Goal: Information Seeking & Learning: Find specific fact

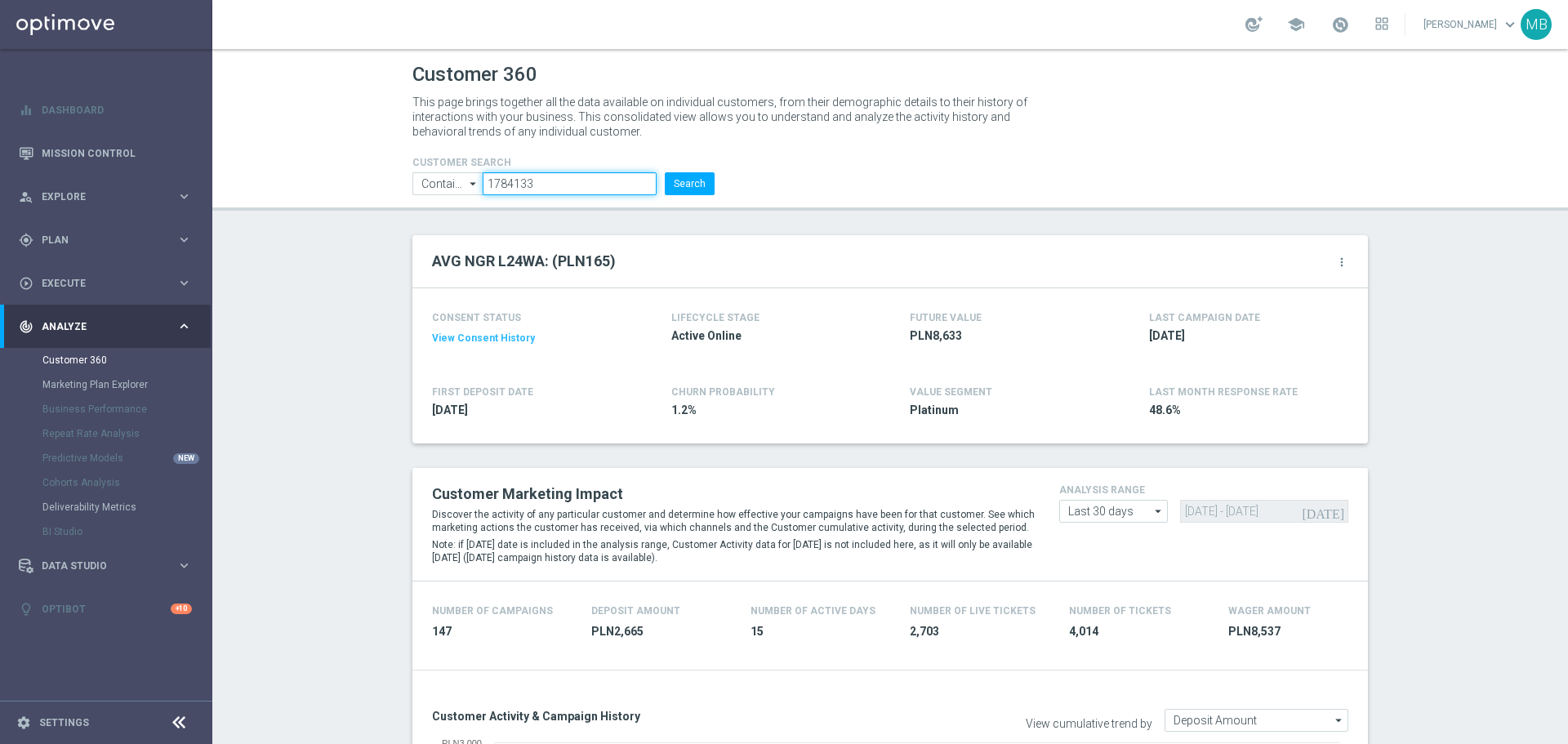
click at [552, 182] on input "1784133" at bounding box center [569, 183] width 174 height 23
paste input "8226"
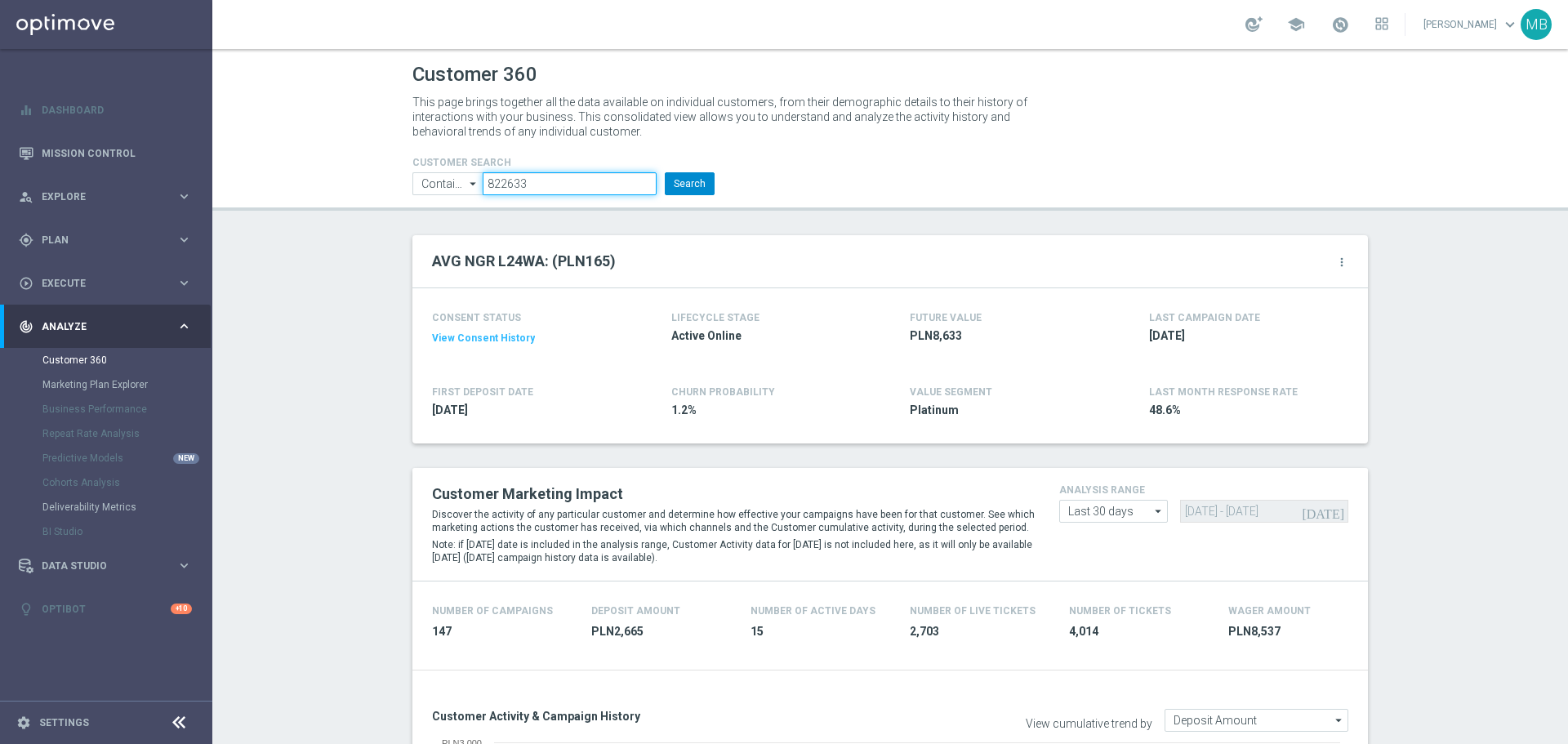
type input "822633"
click at [672, 176] on button "Search" at bounding box center [689, 183] width 50 height 23
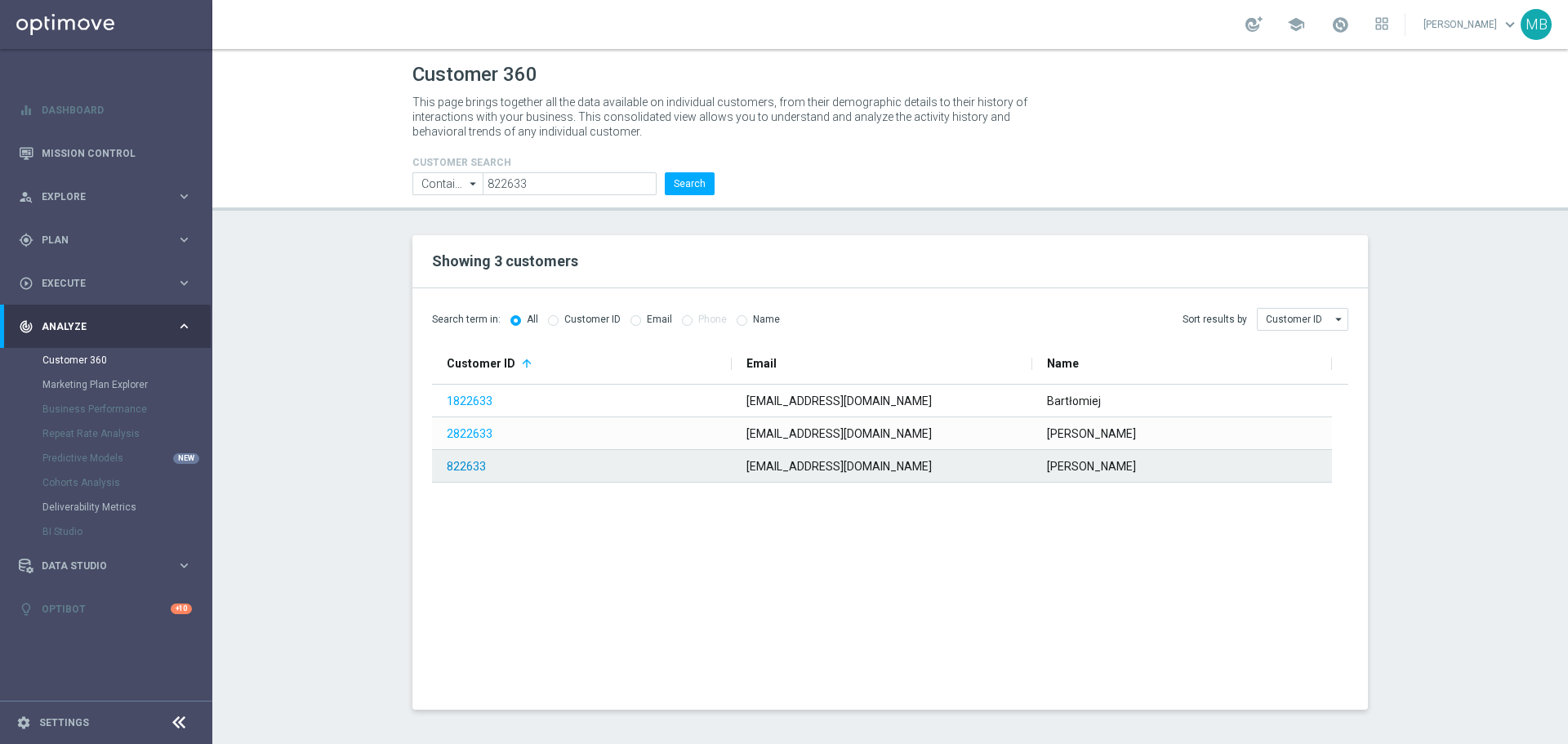
click at [463, 464] on link "822633" at bounding box center [466, 465] width 39 height 13
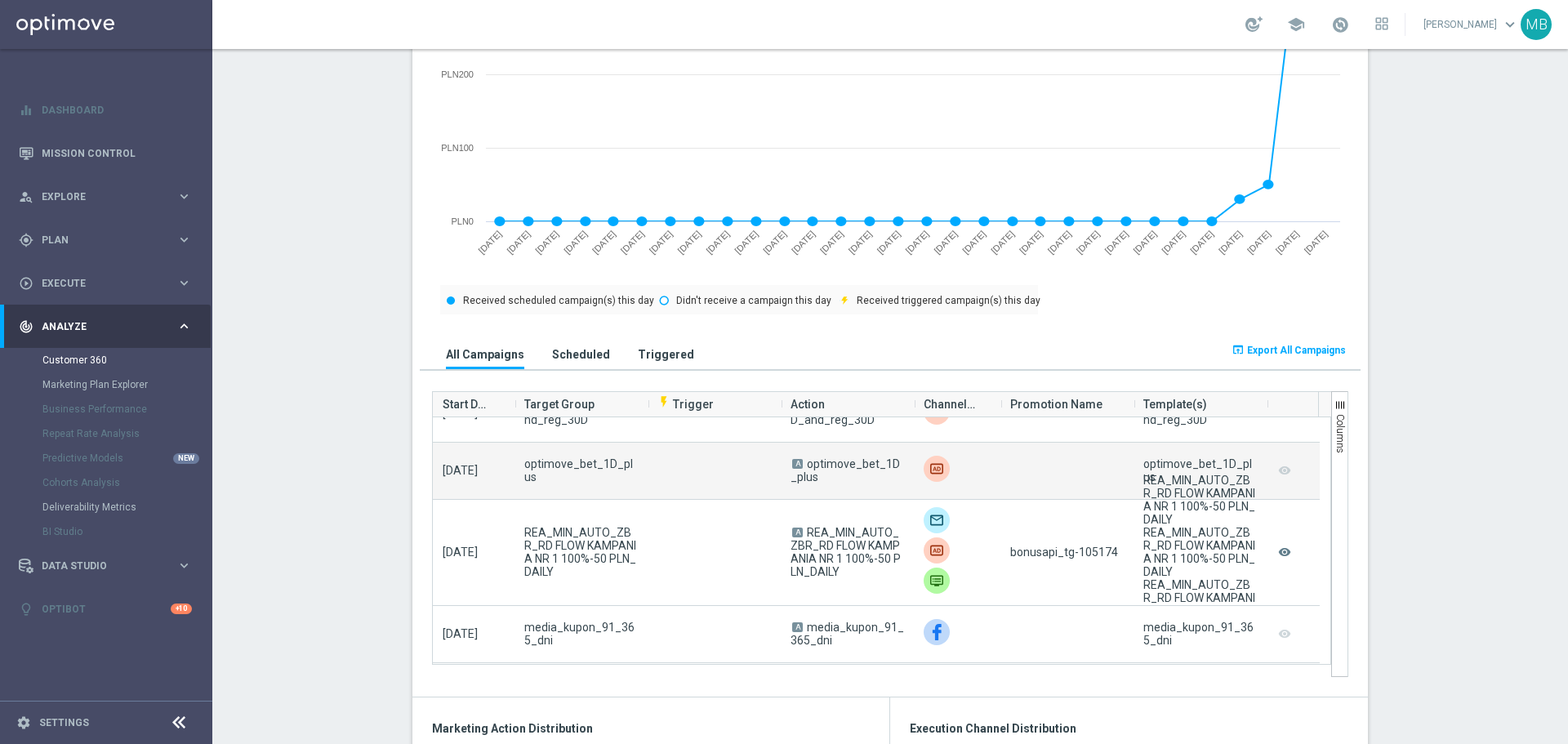
scroll to position [1062, 0]
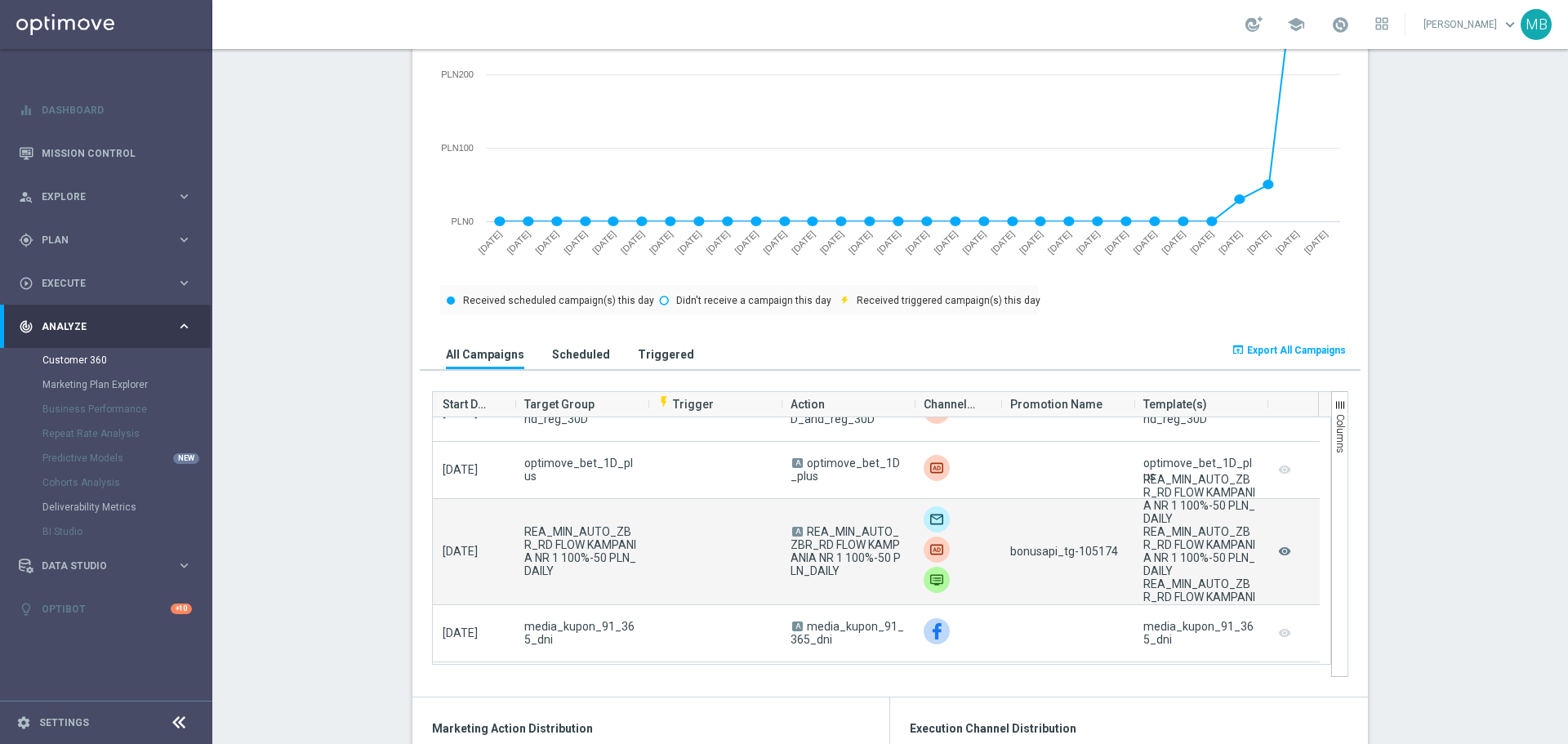
click at [1098, 555] on span "bonusapi_tg-105174" at bounding box center [1064, 551] width 108 height 13
copy span "105174"
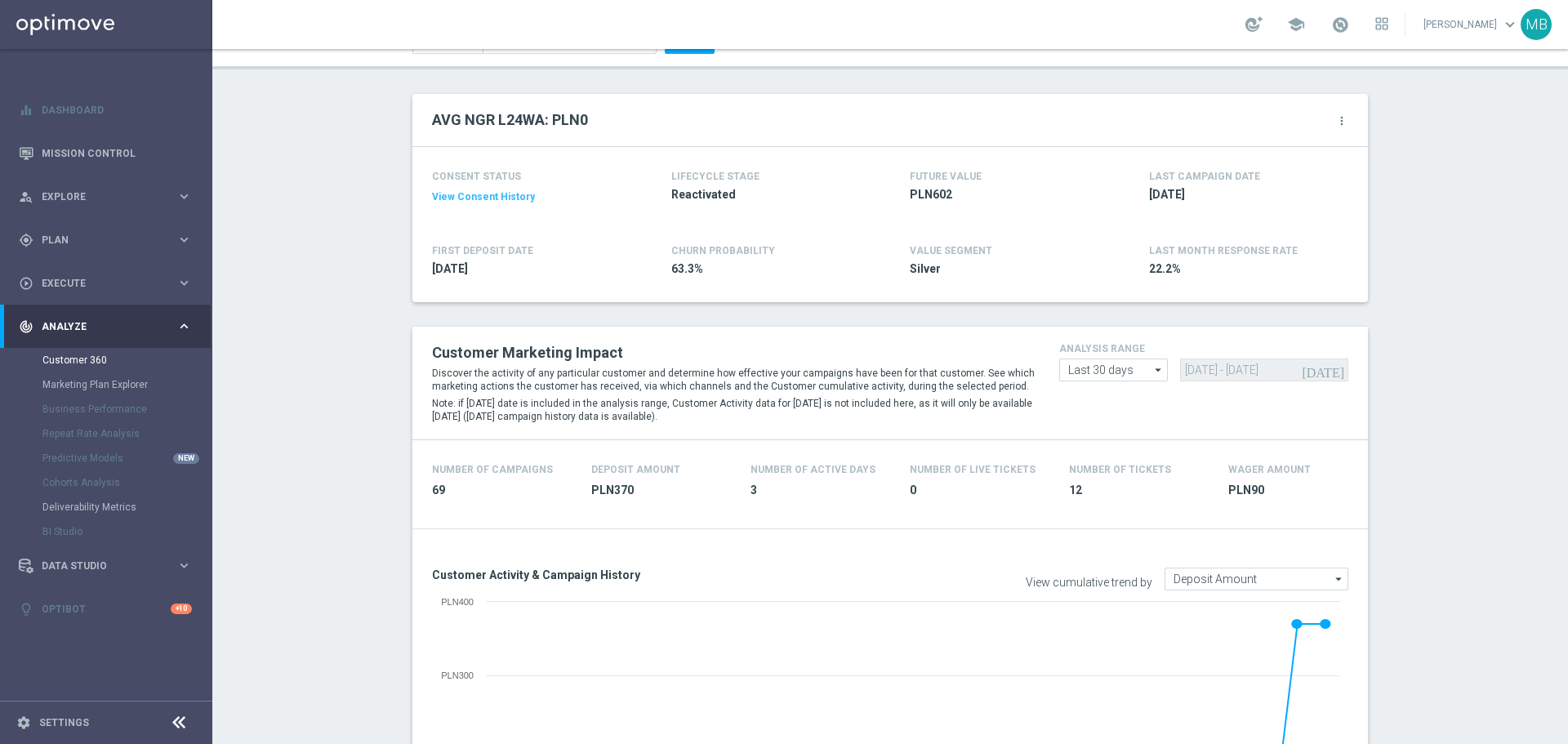
scroll to position [0, 0]
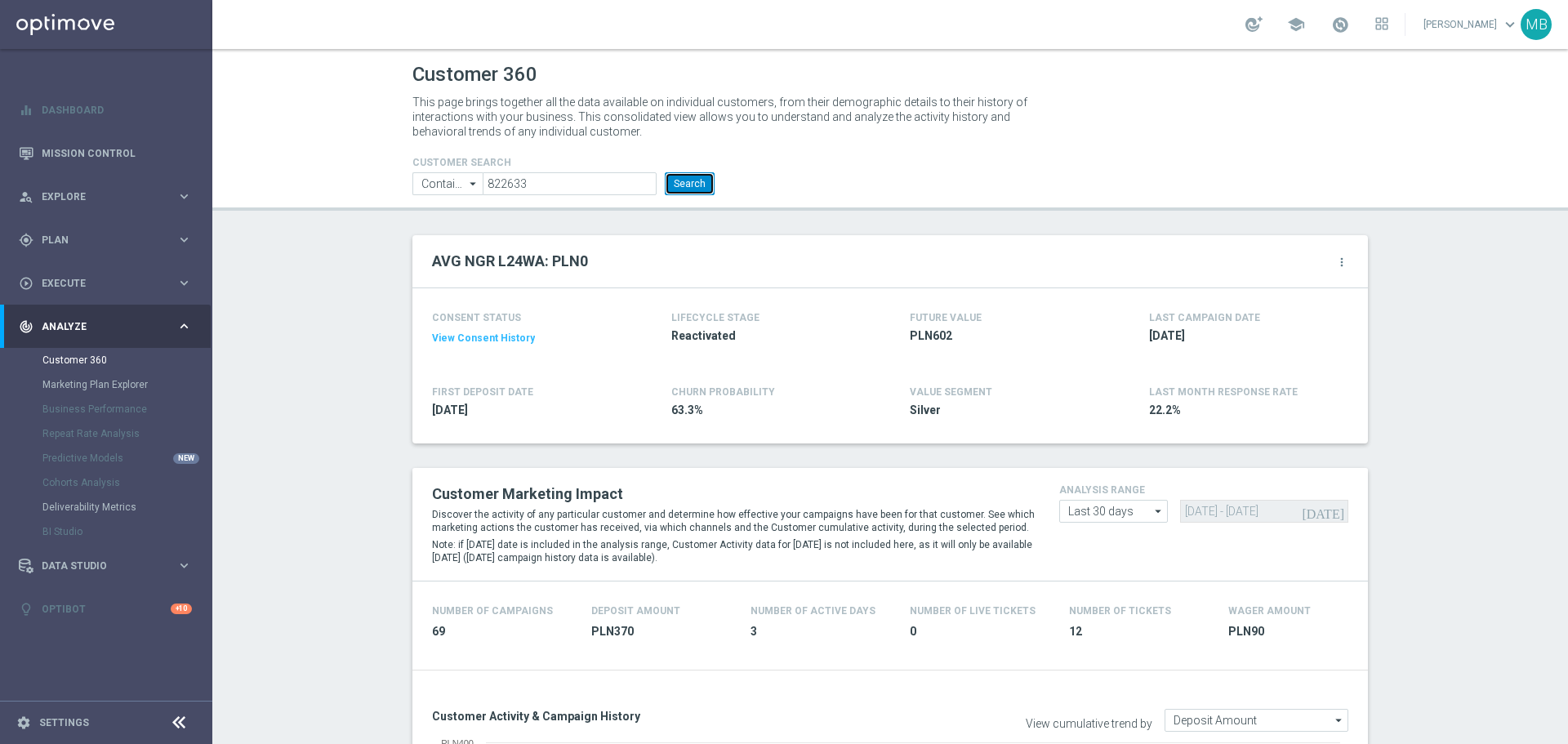
click at [685, 185] on button "Search" at bounding box center [689, 183] width 50 height 23
